Goal: Find specific page/section: Find specific page/section

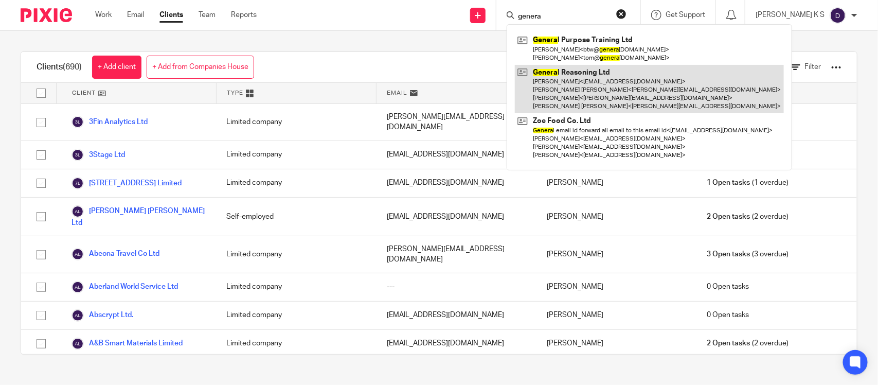
type input "genera"
click at [607, 82] on link at bounding box center [649, 89] width 269 height 49
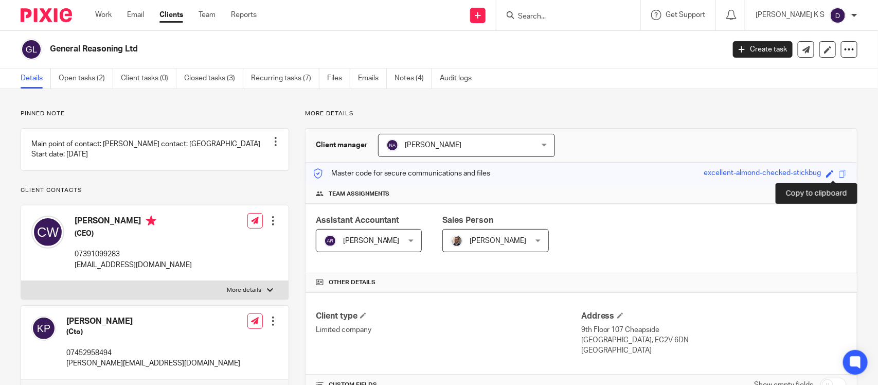
click at [839, 173] on span at bounding box center [843, 174] width 8 height 8
click at [564, 16] on input "Search" at bounding box center [563, 16] width 93 height 9
type input "conka"
click button "submit" at bounding box center [0, 0] width 0 height 0
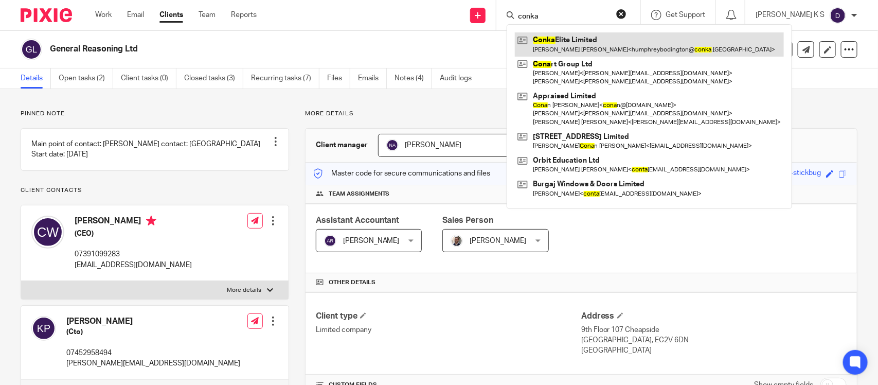
click at [590, 43] on link at bounding box center [649, 44] width 269 height 24
